Goal: Ask a question

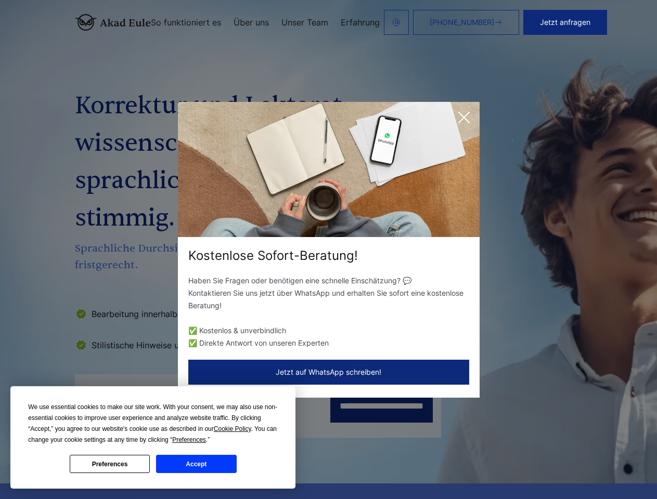
click at [328, 250] on div "Kostenlose Sofort-Beratung!" at bounding box center [329, 256] width 302 height 17
click at [234, 429] on span "Cookie Policy" at bounding box center [232, 428] width 37 height 7
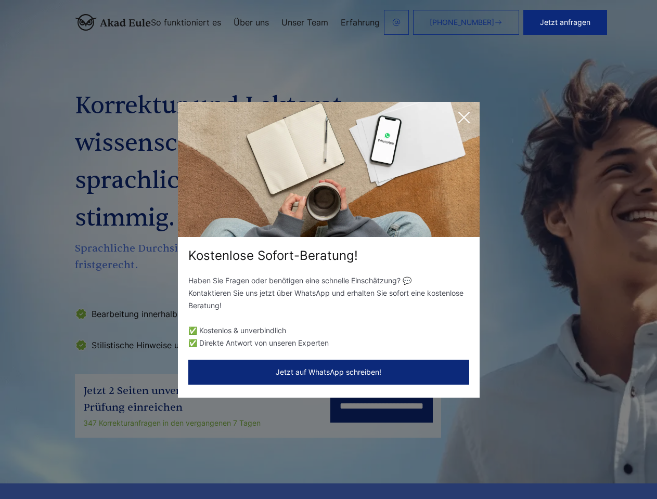
click at [201, 440] on div "Kostenlose Sofort-Beratung! Haben Sie Fragen oder benötigen eine schnelle Einsc…" at bounding box center [328, 249] width 657 height 499
click at [110, 464] on div "Kostenlose Sofort-Beratung! Haben Sie Fragen oder benötigen eine schnelle Einsc…" at bounding box center [328, 249] width 657 height 499
click at [196, 464] on div "Kostenlose Sofort-Beratung! Haben Sie Fragen oder benötigen eine schnelle Einsc…" at bounding box center [328, 249] width 657 height 499
click at [602, 22] on button "Jetzt anfragen" at bounding box center [565, 22] width 84 height 25
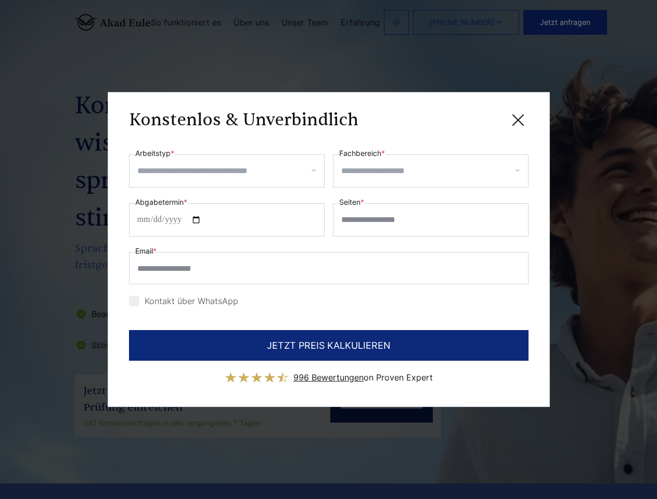
click at [464, 118] on div "Konstenlos & Unverbindlich" at bounding box center [328, 119] width 399 height 13
click at [329, 372] on span "996 Bewertungen" at bounding box center [328, 377] width 70 height 10
